Goal: Book appointment/travel/reservation

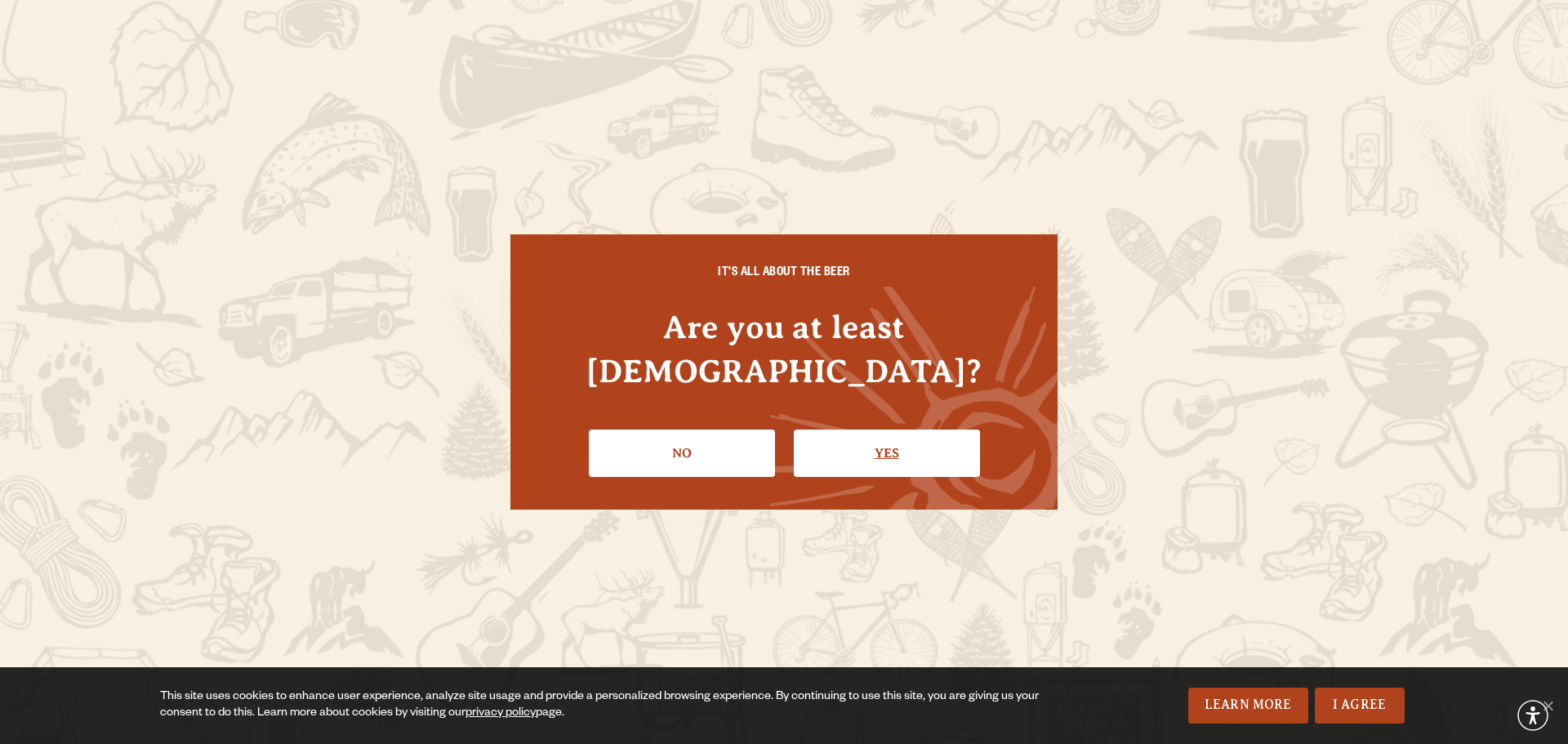
click at [862, 429] on link "Yes" at bounding box center [886, 453] width 186 height 48
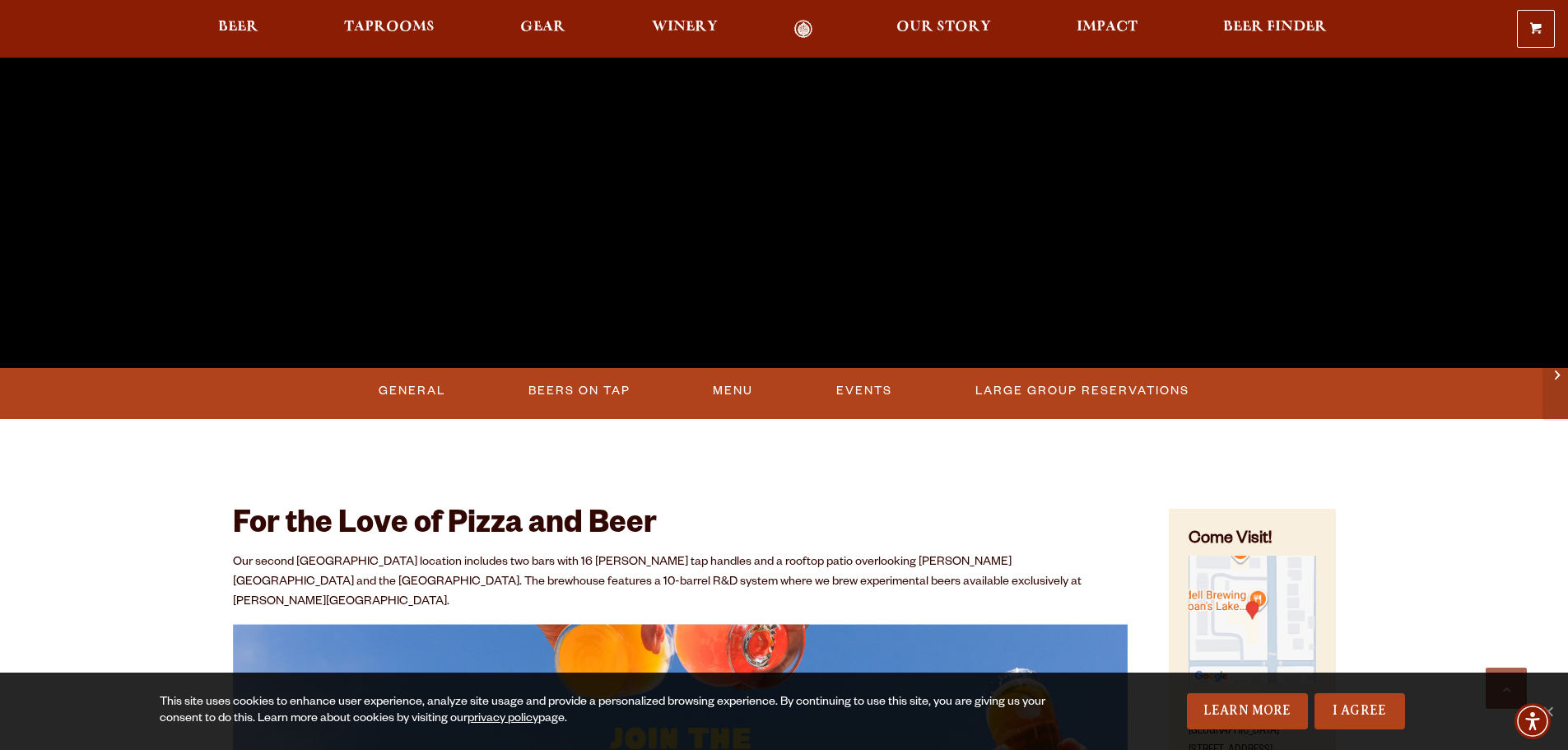
scroll to position [494, 0]
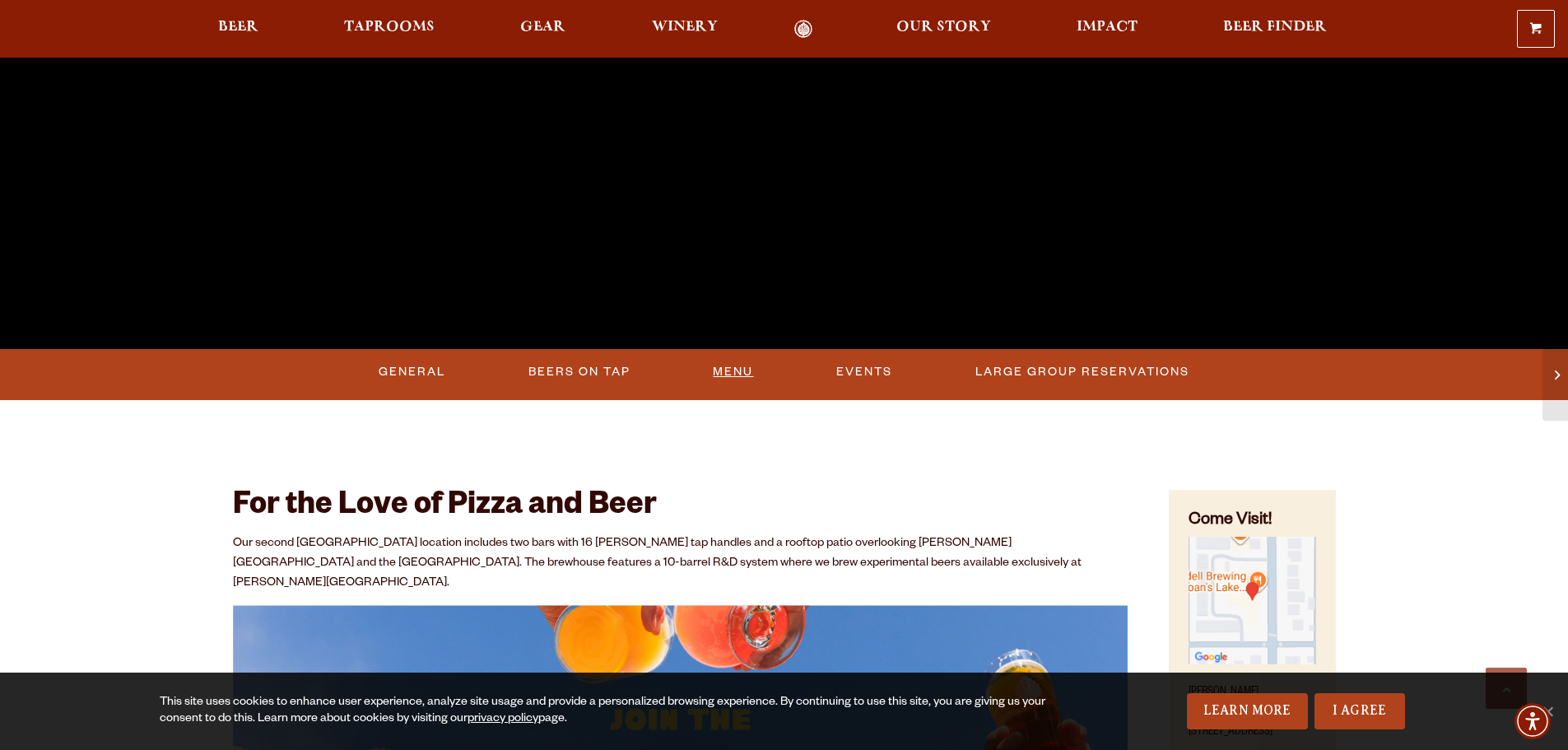
click at [740, 367] on link "Menu" at bounding box center [734, 371] width 54 height 38
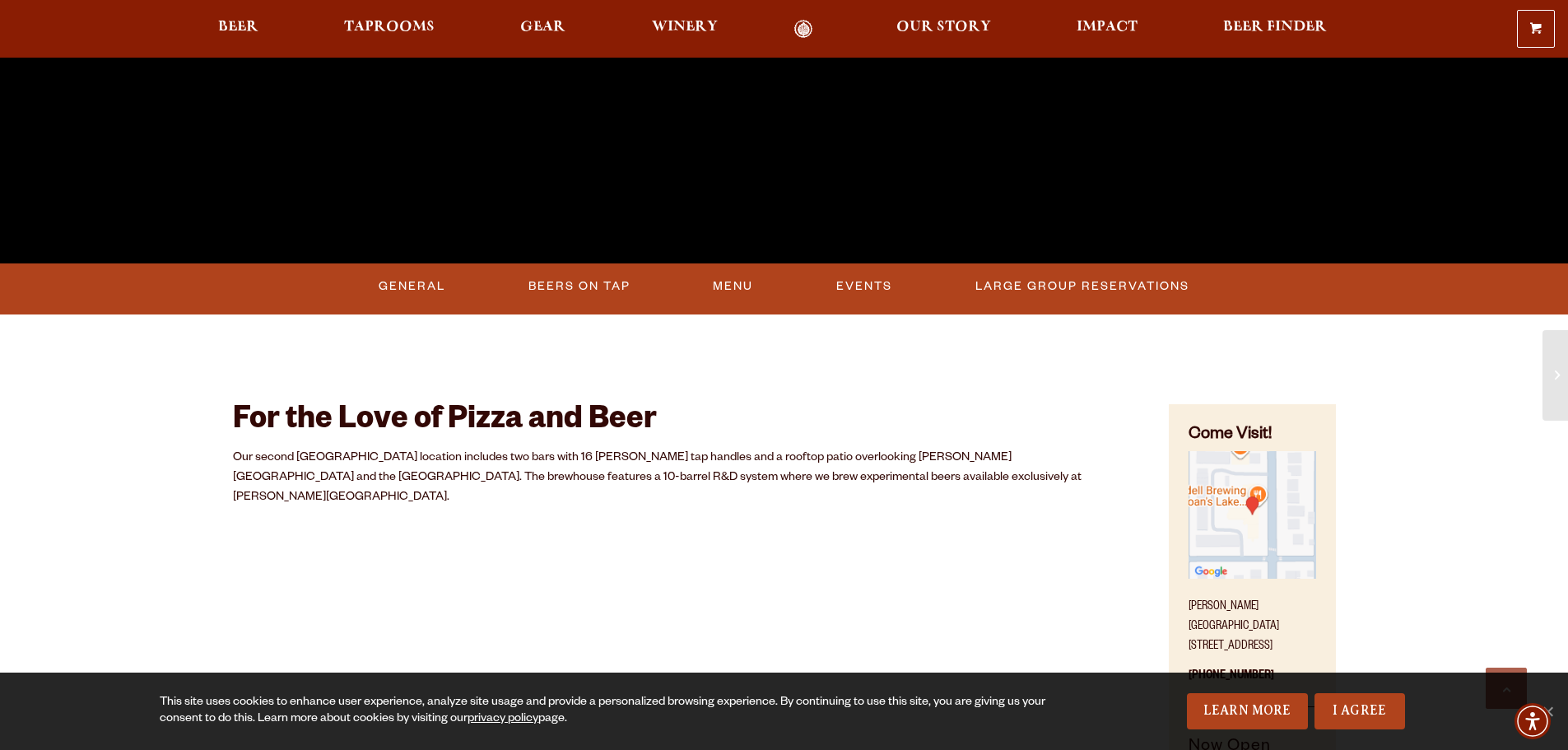
scroll to position [823, 0]
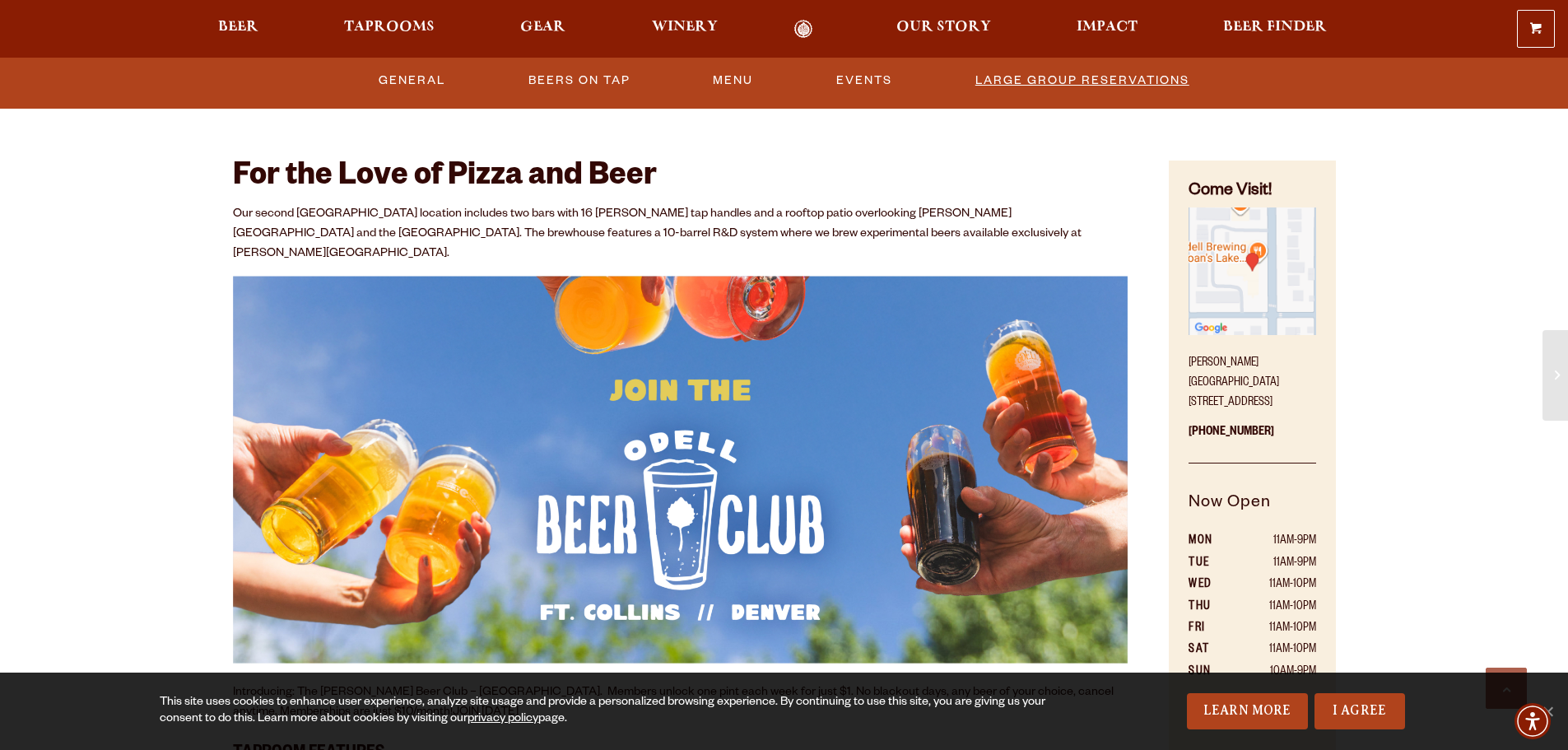
click at [1061, 86] on link "Large Group Reservations" at bounding box center [1083, 80] width 227 height 38
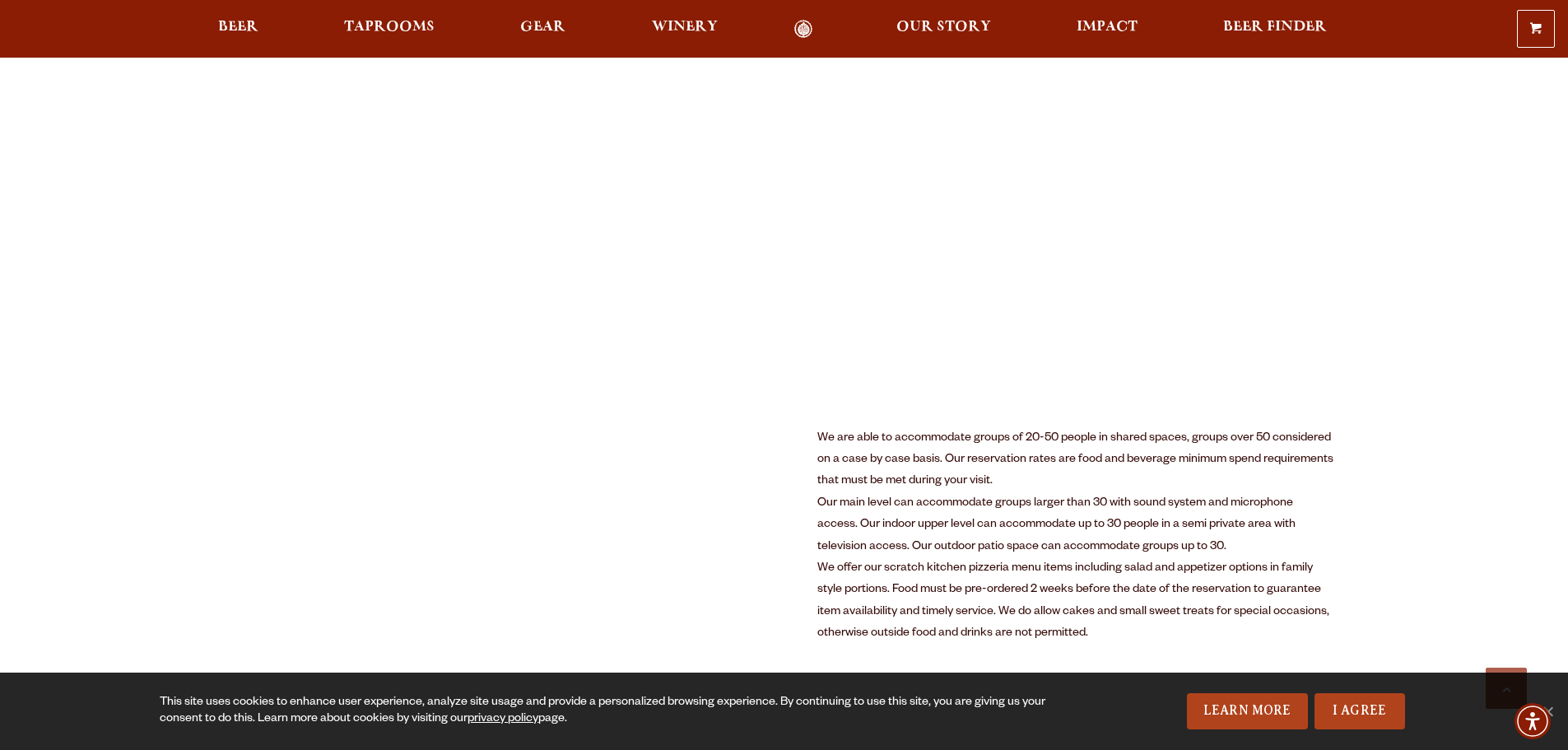
scroll to position [659, 0]
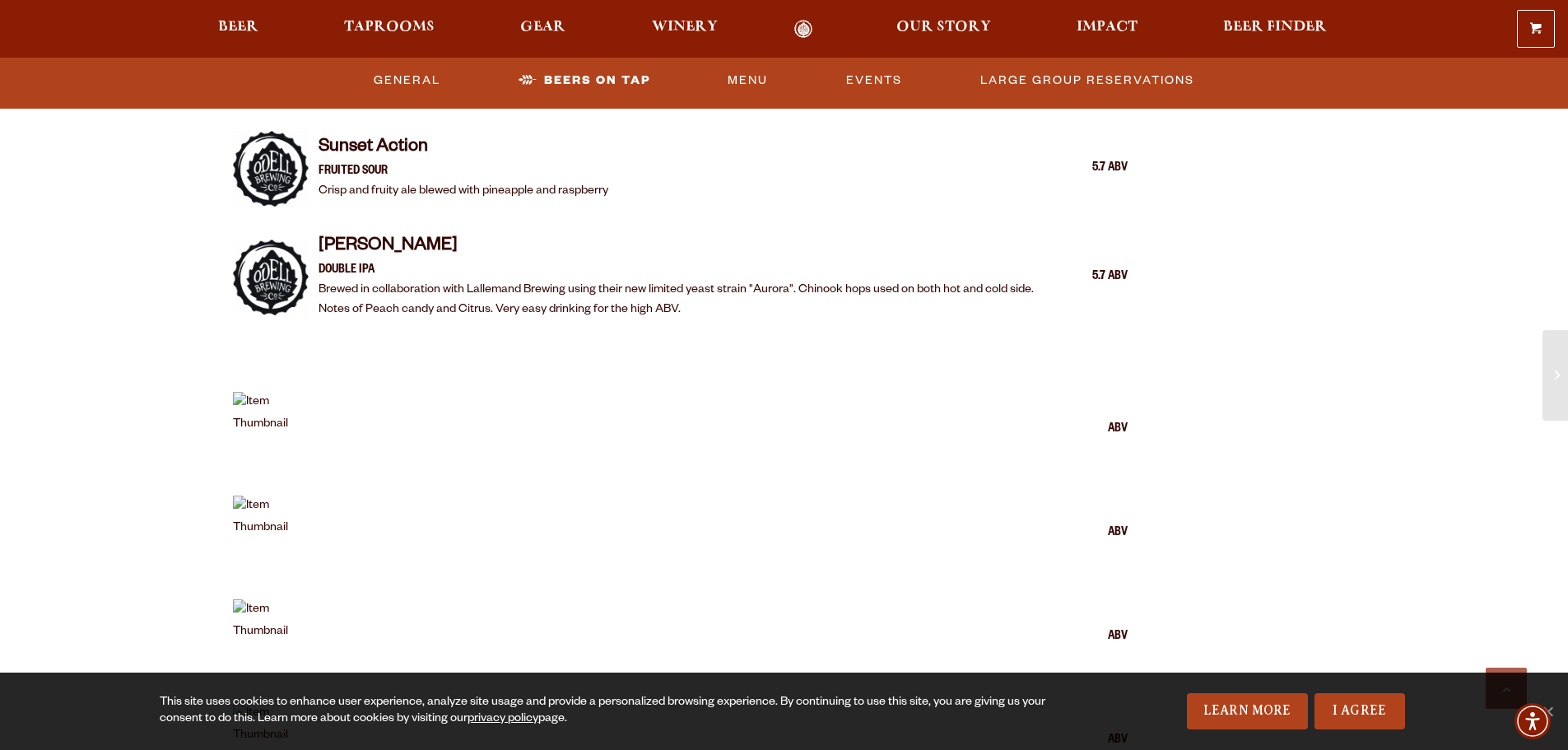
scroll to position [2305, 0]
